Goal: Information Seeking & Learning: Learn about a topic

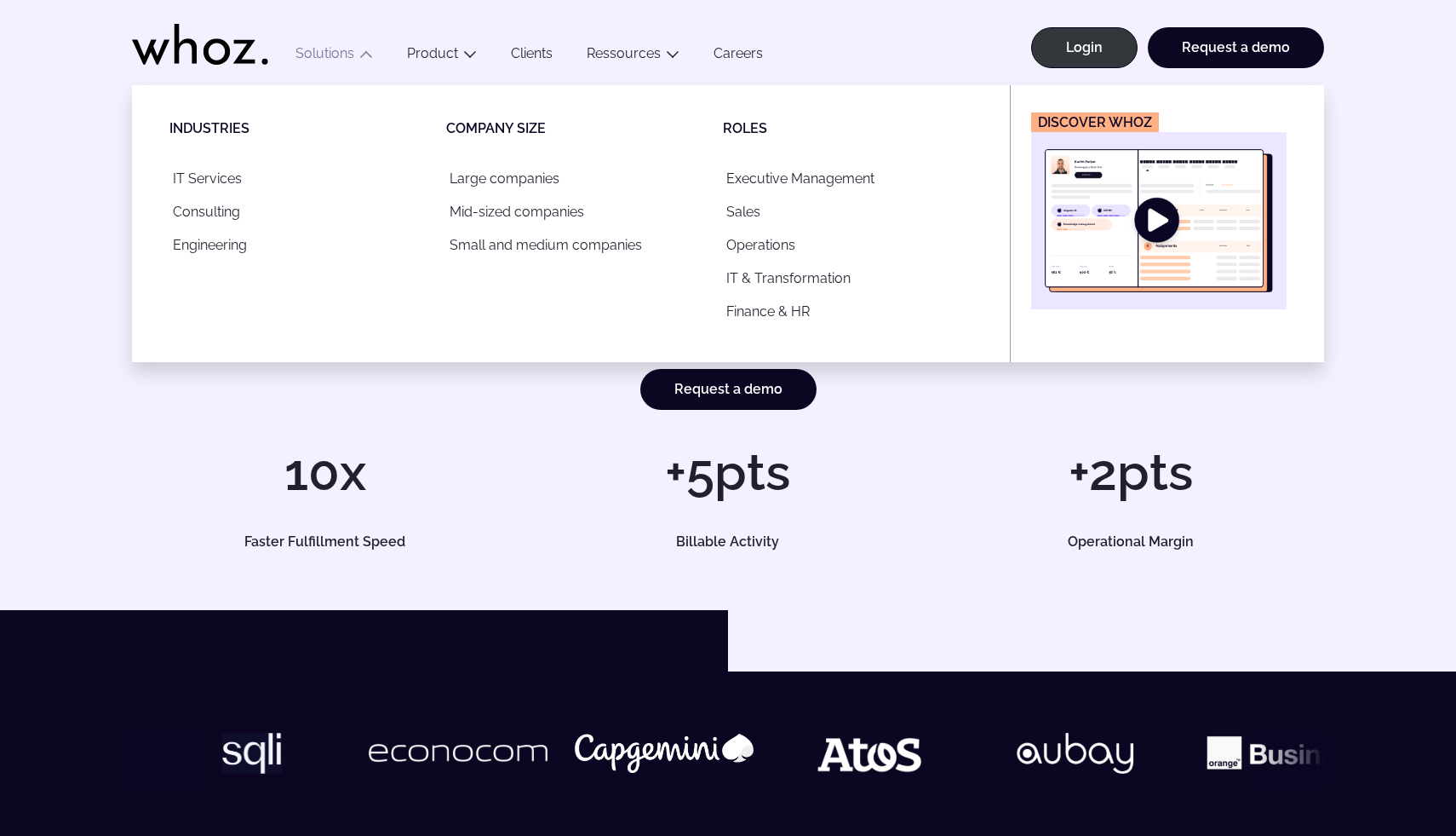
click at [345, 58] on button "Solutions" at bounding box center [334, 56] width 111 height 23
click at [341, 59] on button "Solutions" at bounding box center [334, 56] width 111 height 23
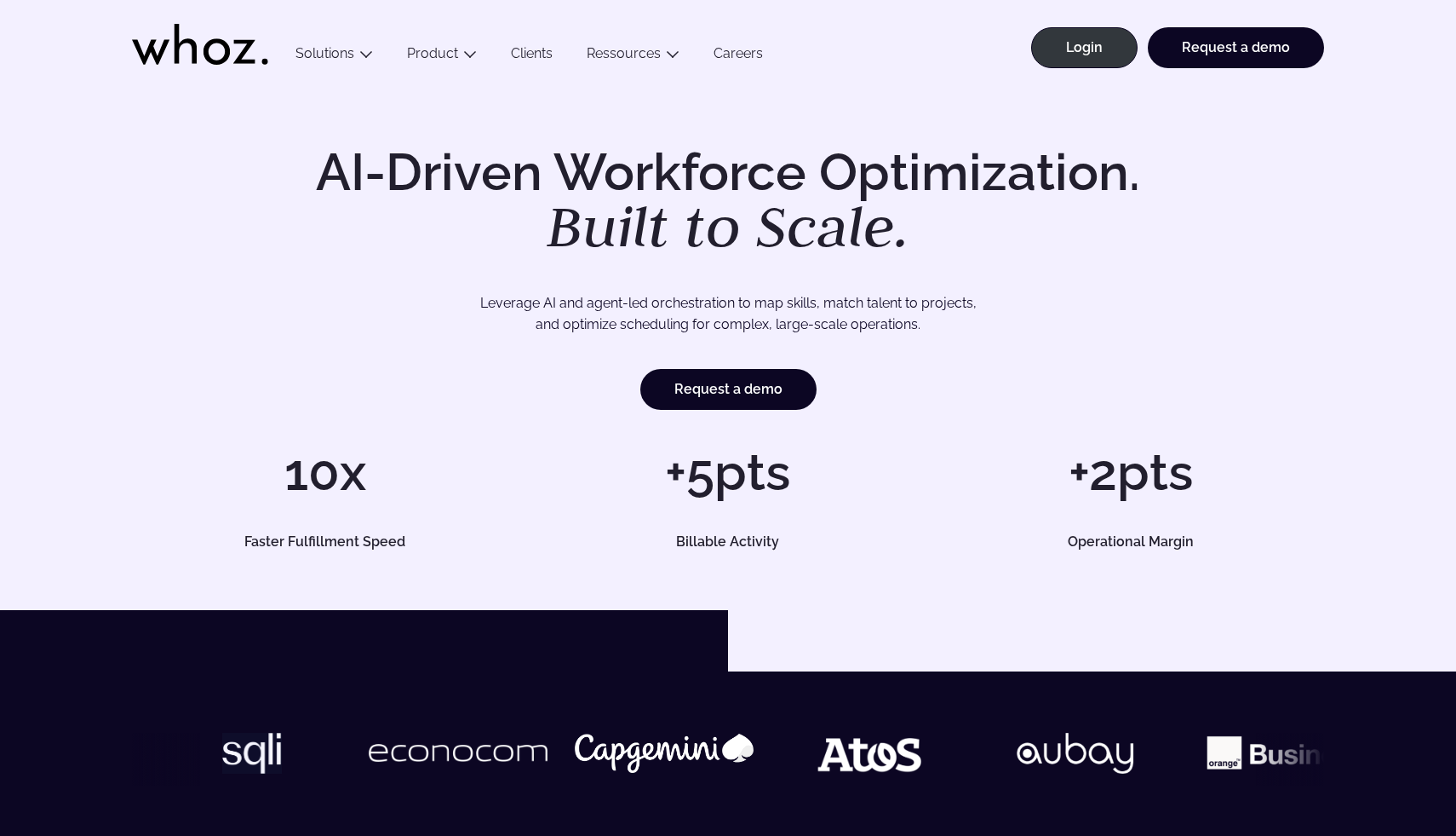
click at [341, 59] on button "Solutions" at bounding box center [334, 56] width 111 height 23
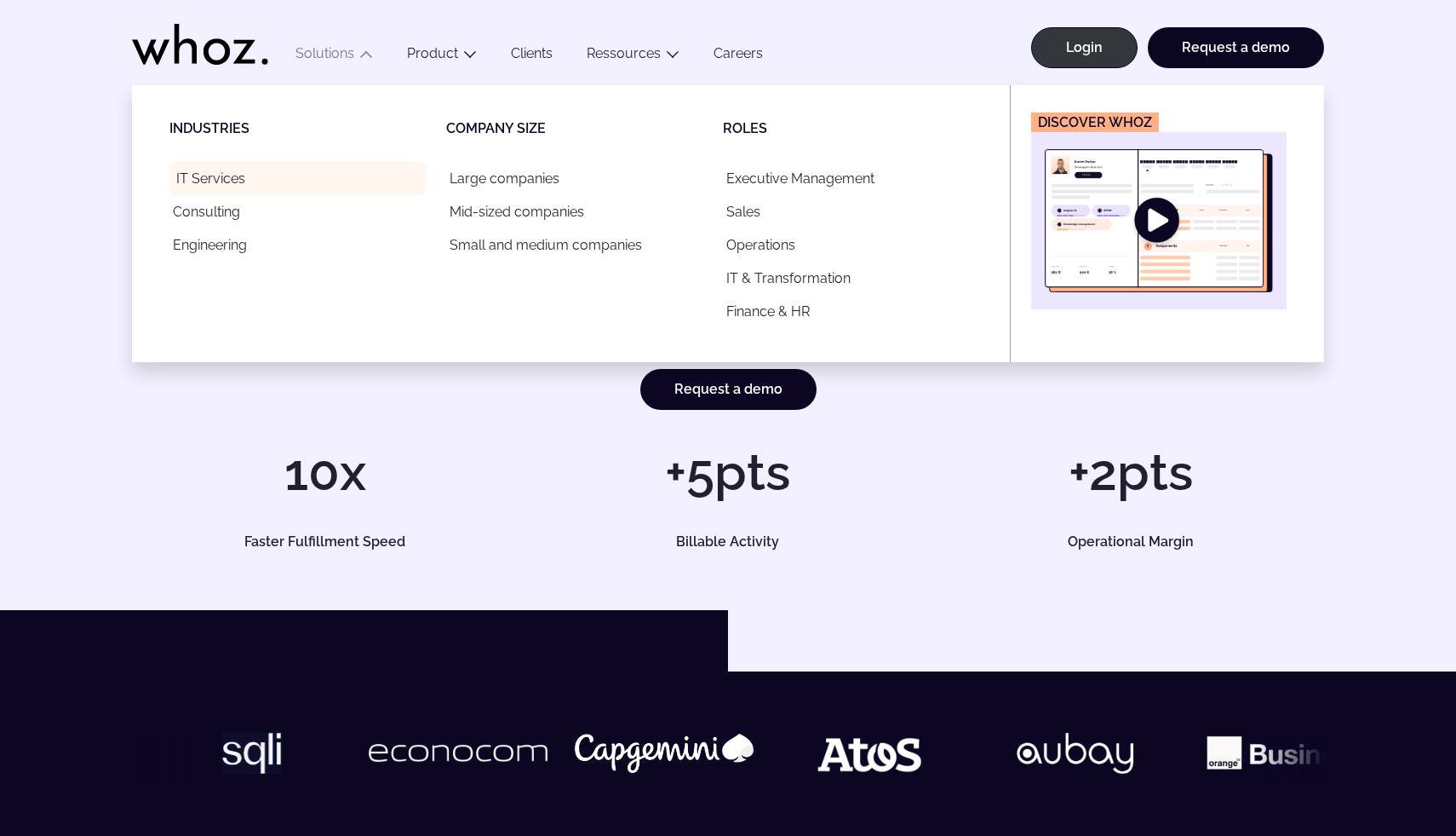
click at [226, 177] on link "IT Services" at bounding box center [298, 178] width 256 height 33
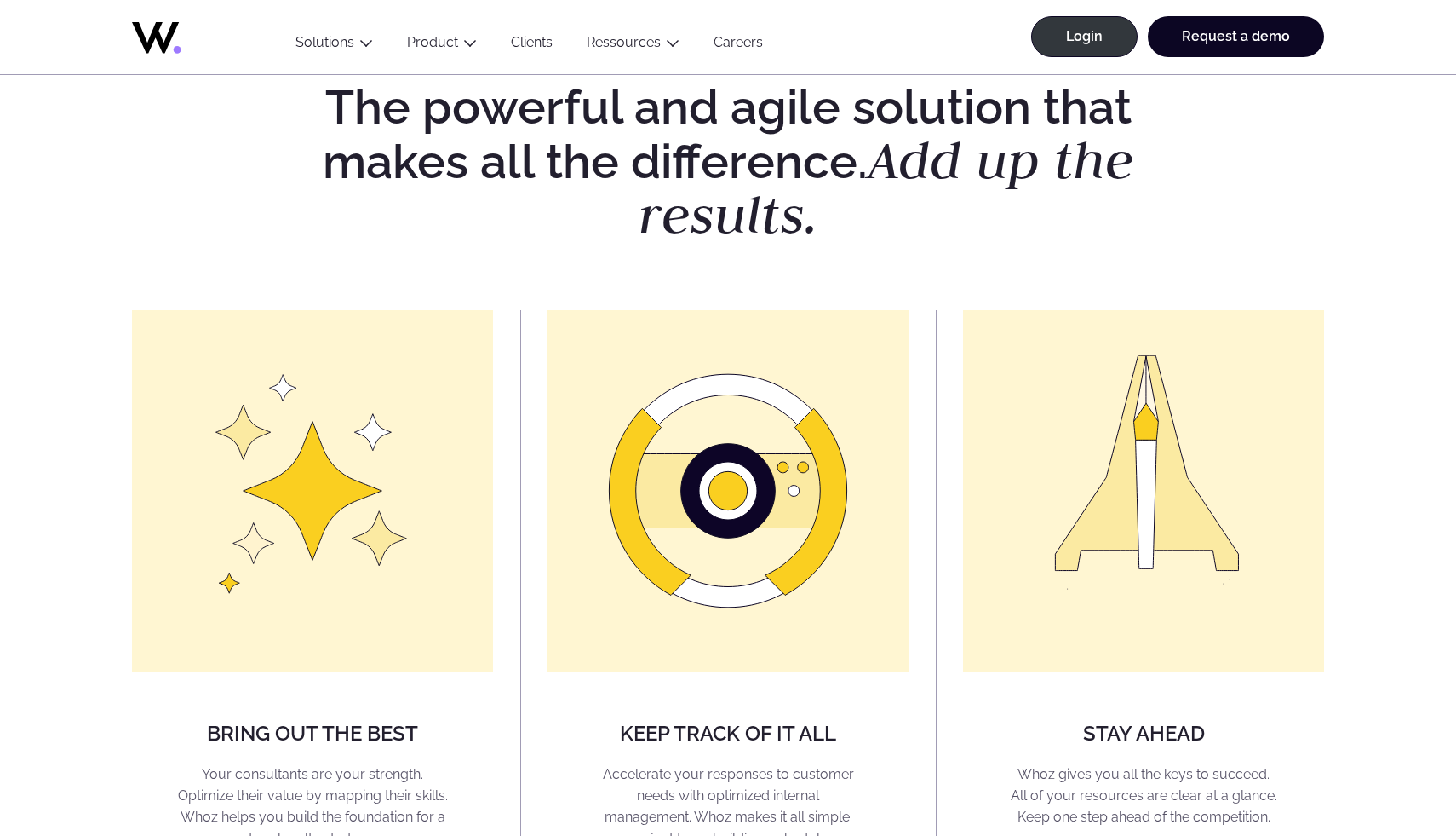
scroll to position [1199, 0]
